Goal: Information Seeking & Learning: Learn about a topic

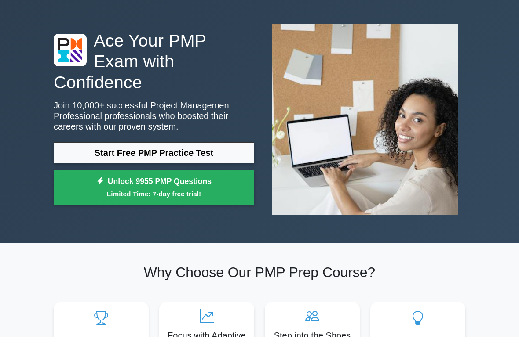
scroll to position [14, 0]
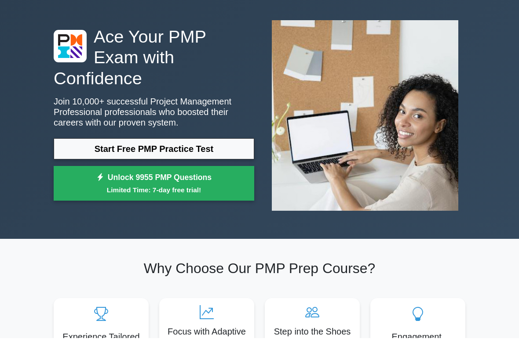
click at [209, 161] on link "Start Free PMP Practice Test" at bounding box center [154, 171] width 200 height 21
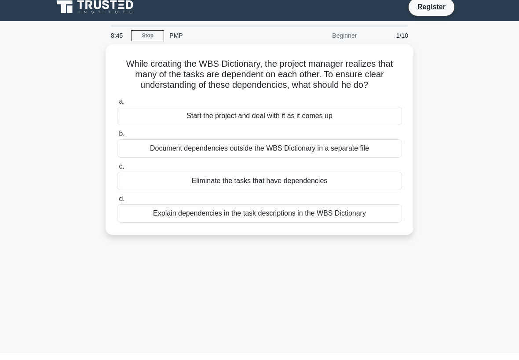
click at [283, 131] on div "Start the project and deal with it as it comes up" at bounding box center [259, 123] width 285 height 18
click at [117, 112] on input "a. Start the project and deal with it as it comes up" at bounding box center [117, 109] width 0 height 6
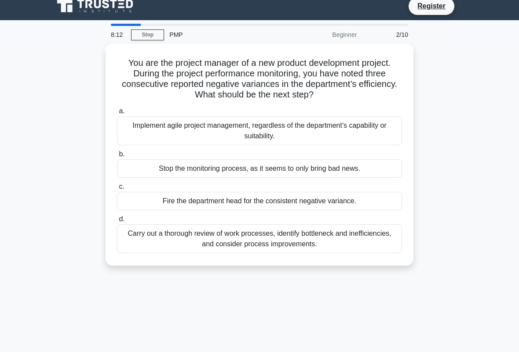
click at [302, 248] on div "Carry out a thorough review of work processes, identify bottleneck and ineffici…" at bounding box center [259, 246] width 285 height 29
click at [117, 230] on input "d. Carry out a thorough review of work processes, identify bottleneck and ineff…" at bounding box center [117, 228] width 0 height 6
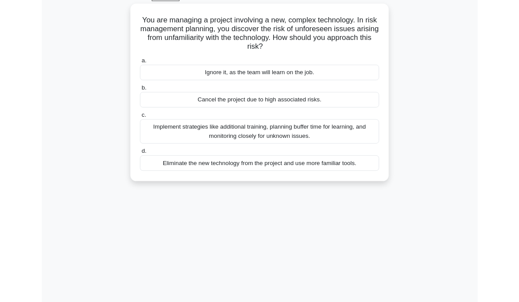
scroll to position [47, 0]
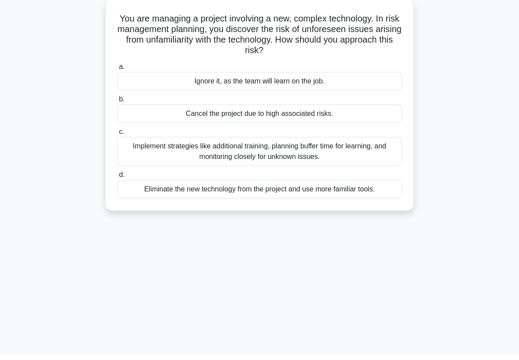
click at [281, 150] on div "Implement strategies like additional training, planning buffer time for learnin…" at bounding box center [259, 157] width 285 height 29
click at [117, 141] on input "c. Implement strategies like additional training, planning buffer time for lear…" at bounding box center [117, 138] width 0 height 6
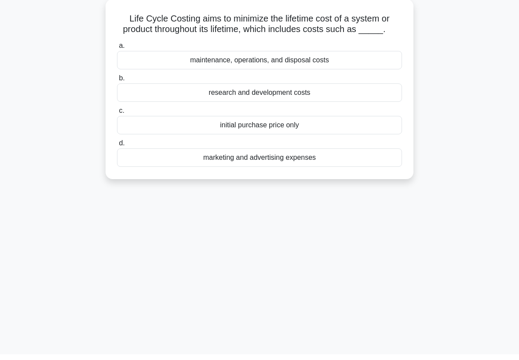
click at [323, 73] on div "maintenance, operations, and disposal costs" at bounding box center [259, 66] width 285 height 18
click at [117, 54] on input "a. maintenance, operations, and disposal costs" at bounding box center [117, 52] width 0 height 6
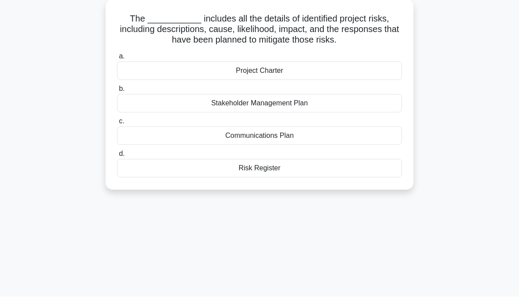
scroll to position [52, 0]
click at [301, 134] on div "Communications Plan" at bounding box center [259, 136] width 285 height 18
click at [117, 124] on input "c. Communications Plan" at bounding box center [117, 122] width 0 height 6
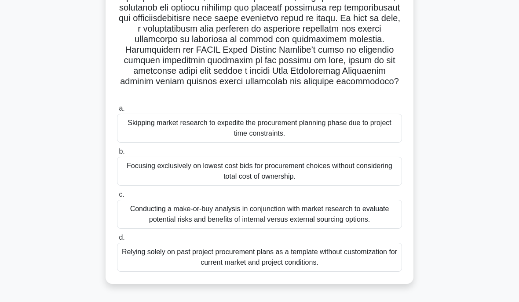
scroll to position [168, 0]
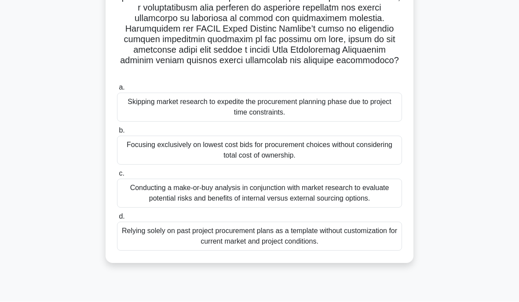
click at [311, 251] on div "Relying solely on past project procurement plans as a template without customiz…" at bounding box center [259, 236] width 285 height 29
click at [117, 220] on input "d. Relying solely on past project procurement plans as a template without custo…" at bounding box center [117, 217] width 0 height 6
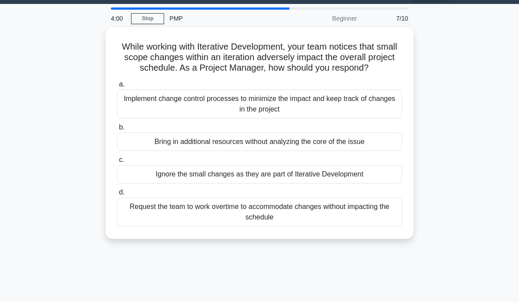
scroll to position [26, 0]
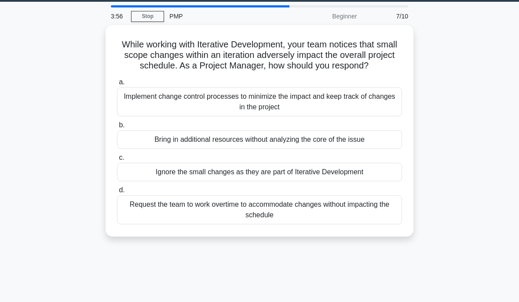
click at [163, 110] on div "Implement change control processes to minimize the impact and keep track of cha…" at bounding box center [259, 101] width 285 height 29
click at [117, 85] on input "a. Implement change control processes to minimize the impact and keep track of …" at bounding box center [117, 83] width 0 height 6
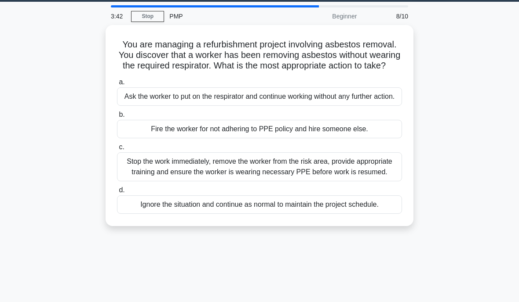
click at [143, 20] on link "Stop" at bounding box center [147, 16] width 33 height 11
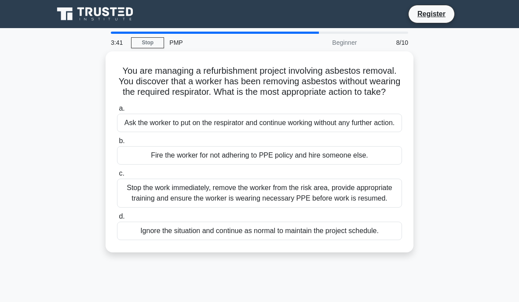
scroll to position [27, 0]
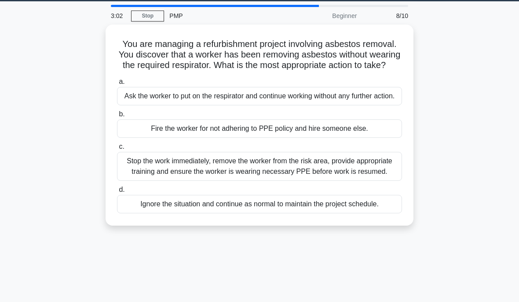
click at [230, 181] on div "Stop the work immediately, remove the worker from the risk area, provide approp…" at bounding box center [259, 166] width 285 height 29
click at [117, 150] on input "c. Stop the work immediately, remove the worker from the risk area, provide app…" at bounding box center [117, 147] width 0 height 6
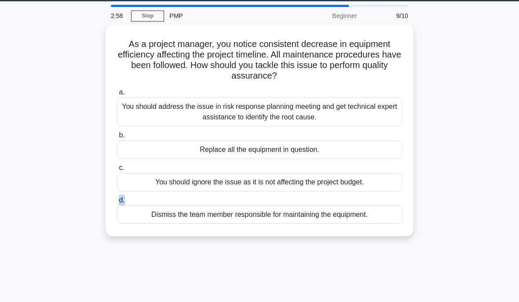
click at [77, 170] on div "As a project manager, you notice consistent decrease in equipment efficiency af…" at bounding box center [259, 136] width 422 height 222
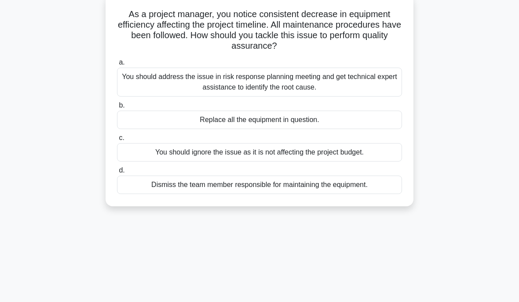
scroll to position [59, 0]
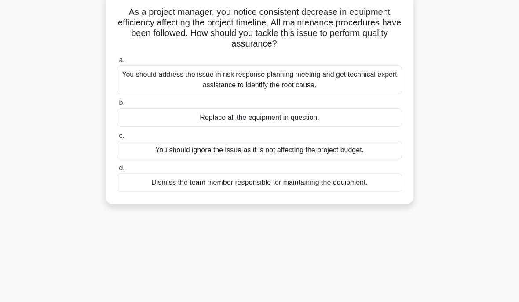
click at [158, 77] on div "You should address the issue in risk response planning meeting and get technica…" at bounding box center [259, 79] width 285 height 29
click at [117, 63] on input "a. You should address the issue in risk response planning meeting and get techn…" at bounding box center [117, 61] width 0 height 6
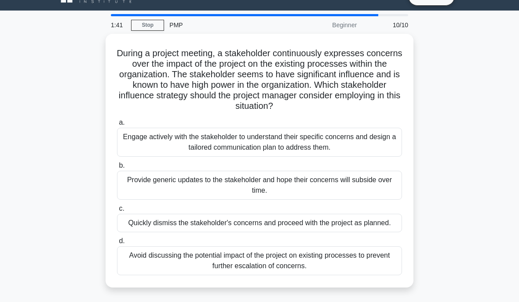
scroll to position [29, 0]
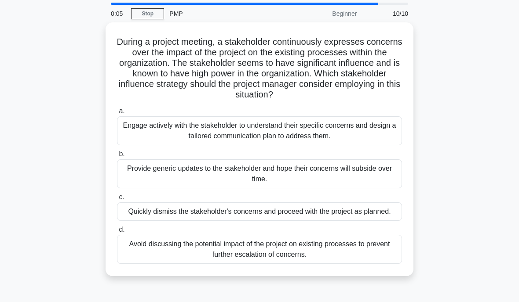
click at [299, 175] on div "Provide generic updates to the stakeholder and hope their concerns will subside…" at bounding box center [259, 174] width 285 height 29
click at [117, 157] on input "b. Provide generic updates to the stakeholder and hope their concerns will subs…" at bounding box center [117, 155] width 0 height 6
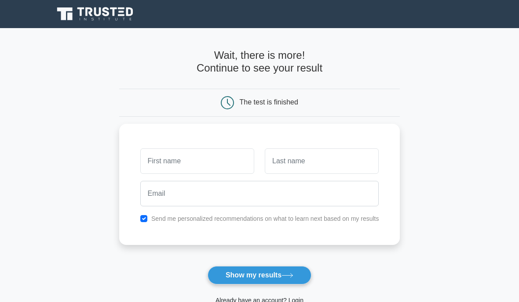
click at [281, 277] on button "Show my results" at bounding box center [259, 275] width 104 height 18
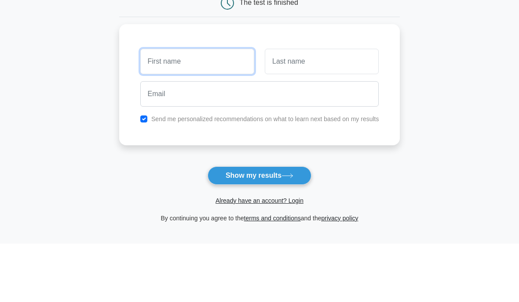
scroll to position [44, 0]
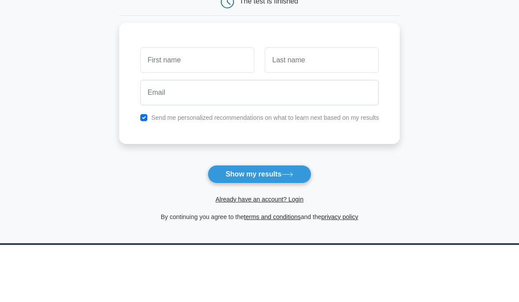
click at [290, 229] on icon at bounding box center [287, 231] width 12 height 5
click at [289, 229] on icon at bounding box center [287, 231] width 12 height 5
click at [288, 229] on icon at bounding box center [287, 231] width 12 height 5
click at [290, 229] on icon at bounding box center [287, 231] width 12 height 5
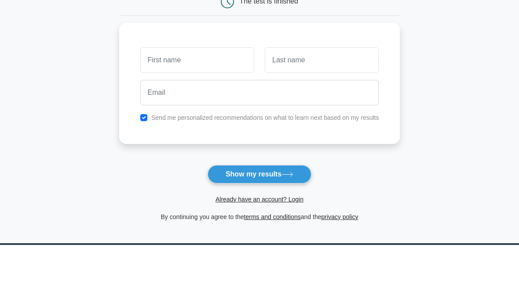
click at [288, 230] on icon at bounding box center [287, 232] width 11 height 4
click at [287, 222] on button "Show my results" at bounding box center [259, 231] width 104 height 18
click at [291, 229] on icon at bounding box center [287, 231] width 12 height 5
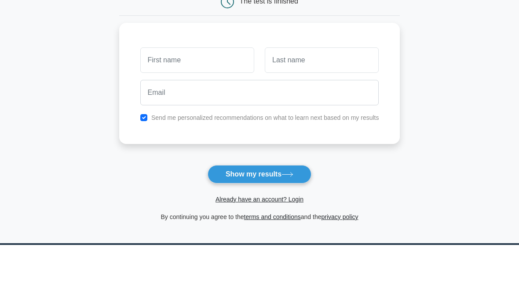
click at [291, 230] on icon at bounding box center [287, 232] width 11 height 4
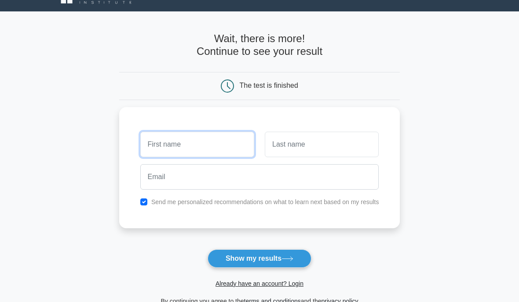
scroll to position [0, 0]
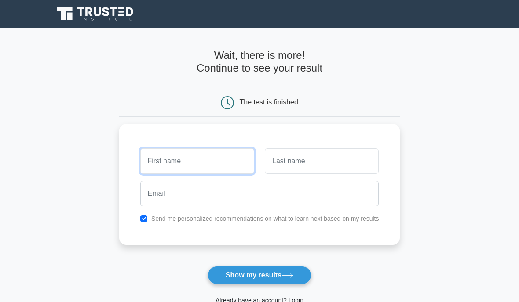
type input "-"
